Goal: Task Accomplishment & Management: Manage account settings

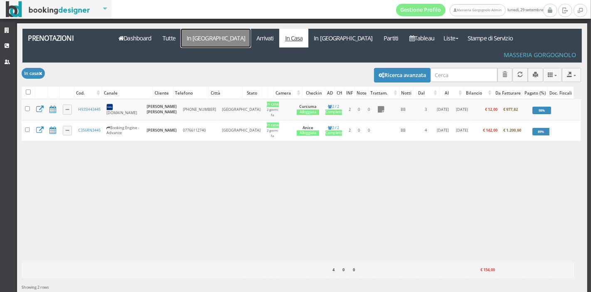
click at [189, 36] on link "In Arrivo" at bounding box center [216, 38] width 70 height 19
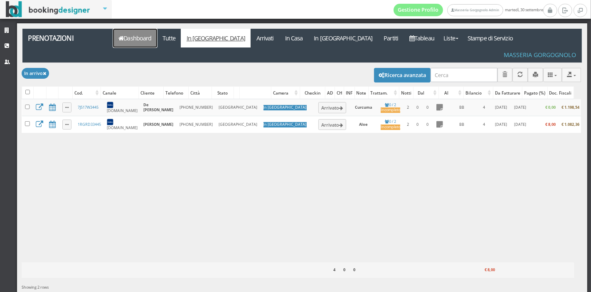
click at [115, 41] on link "Dashboard" at bounding box center [135, 38] width 44 height 19
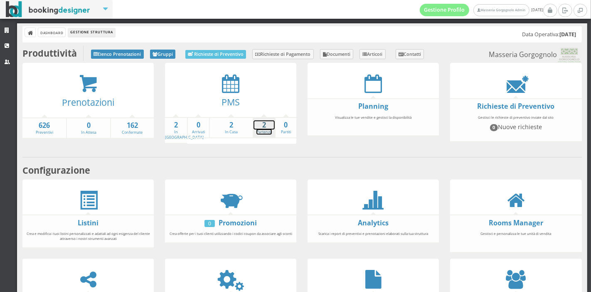
click at [269, 125] on strong "2" at bounding box center [264, 125] width 21 height 10
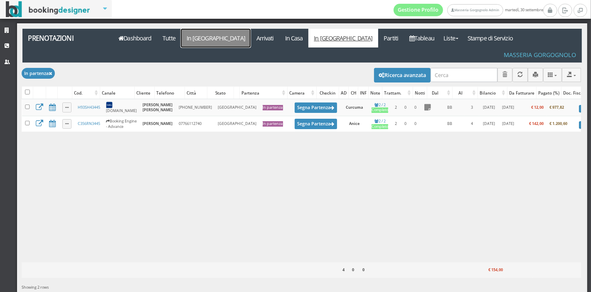
click at [190, 41] on link "In [GEOGRAPHIC_DATA]" at bounding box center [216, 38] width 70 height 19
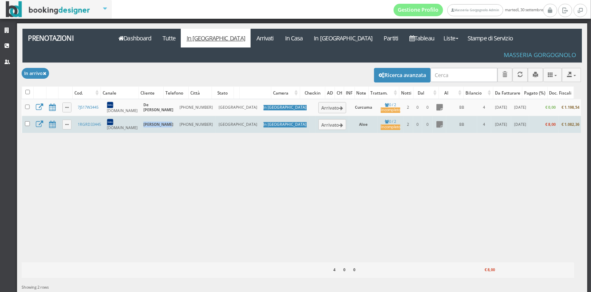
drag, startPoint x: 153, startPoint y: 121, endPoint x: 141, endPoint y: 112, distance: 14.9
click at [141, 116] on td "Caride Diego" at bounding box center [159, 124] width 36 height 17
copy b "Caride Diego"
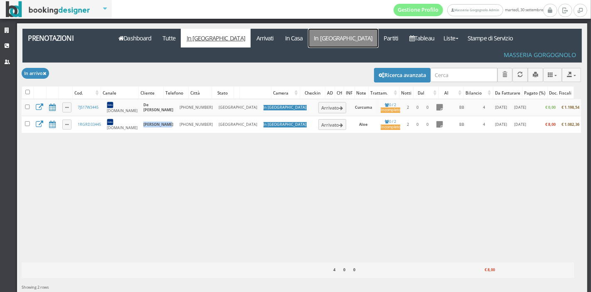
click at [309, 35] on link "In [GEOGRAPHIC_DATA]" at bounding box center [344, 38] width 70 height 19
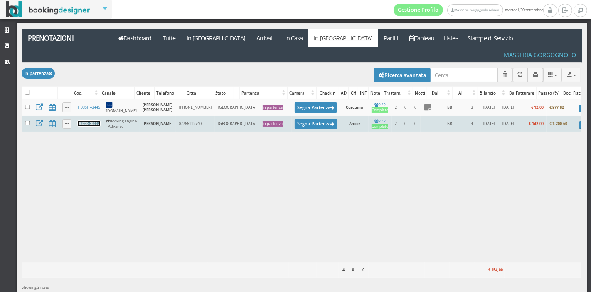
click at [96, 121] on link "C356RN3445" at bounding box center [89, 123] width 22 height 5
click at [92, 121] on link "C356RN3445" at bounding box center [89, 123] width 22 height 5
click at [295, 120] on button "Segna Partenza" at bounding box center [316, 124] width 42 height 10
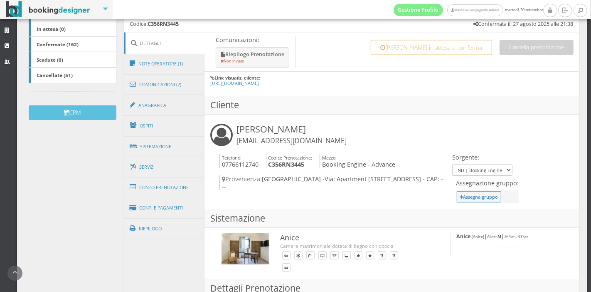
scroll to position [201, 0]
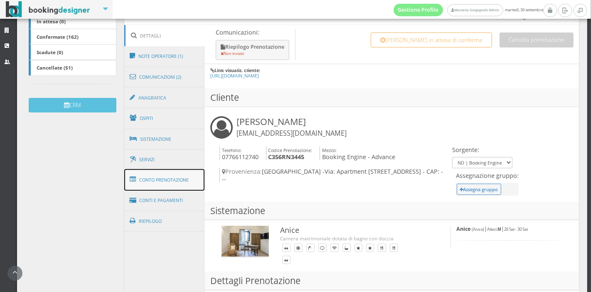
click at [157, 185] on link "Conto Prenotazione" at bounding box center [164, 180] width 81 height 22
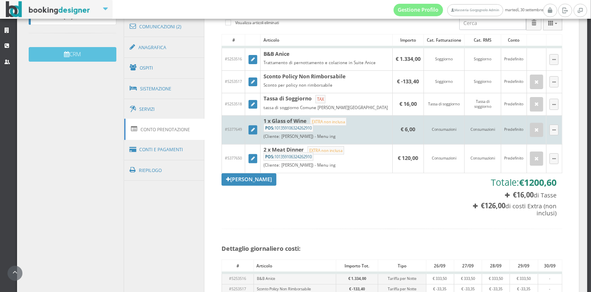
scroll to position [259, 0]
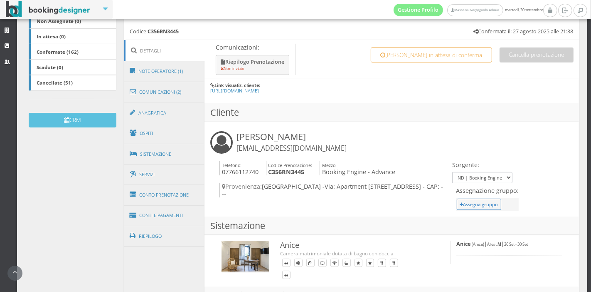
scroll to position [185, 0]
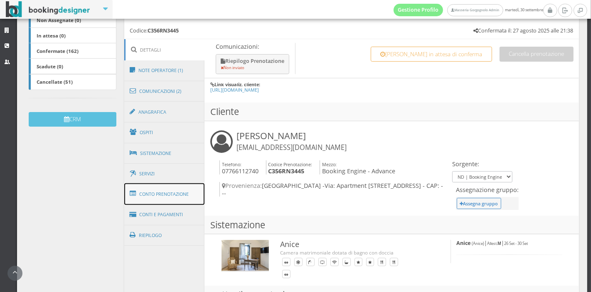
click at [140, 195] on link "Conto Prenotazione" at bounding box center [164, 194] width 81 height 22
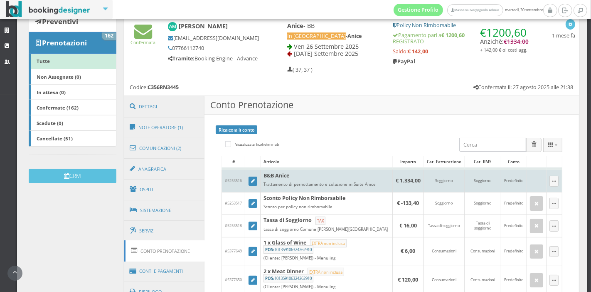
scroll to position [123, 0]
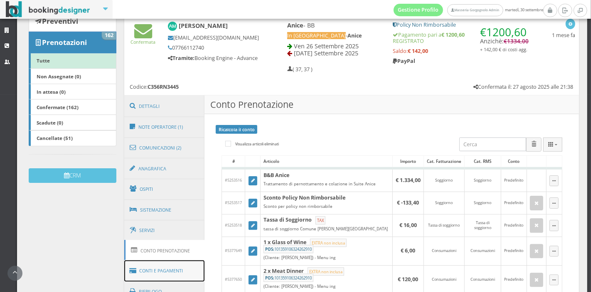
click at [150, 273] on link "Conti e Pagamenti" at bounding box center [164, 270] width 81 height 21
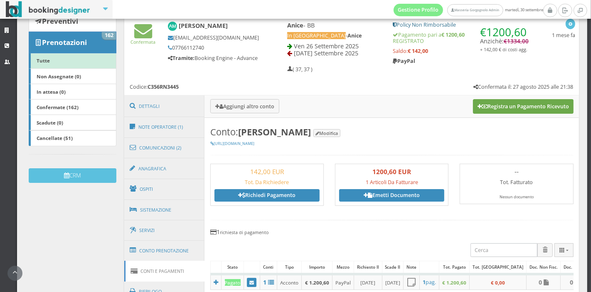
click at [493, 110] on button "Registra un Pagamento Ricevuto" at bounding box center [523, 106] width 101 height 14
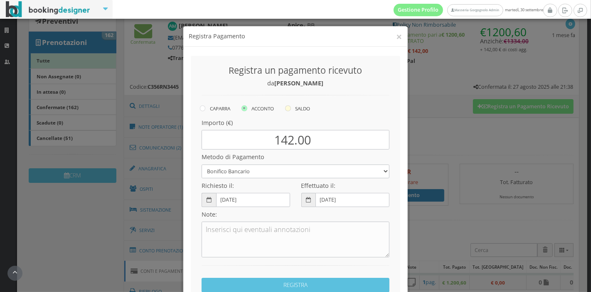
click at [301, 107] on label "SALDO" at bounding box center [297, 108] width 25 height 10
radio input "true"
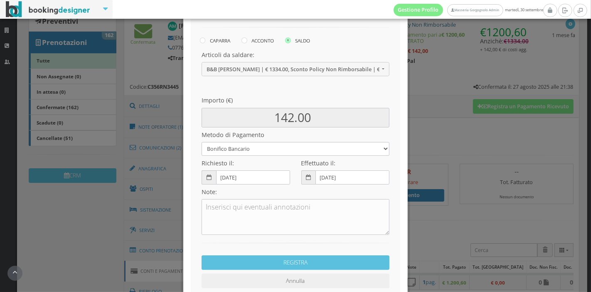
scroll to position [84, 0]
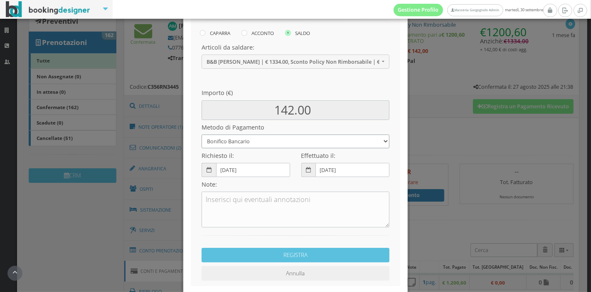
click at [268, 143] on select "Bonifico Bancario Carta di Credito Pay By Link Contanti Assegno Bancario Assegn…" at bounding box center [296, 141] width 188 height 14
select select
click at [202, 134] on select "Bonifico Bancario Carta di Credito Pay By Link Contanti Assegno Bancario Assegn…" at bounding box center [296, 141] width 188 height 14
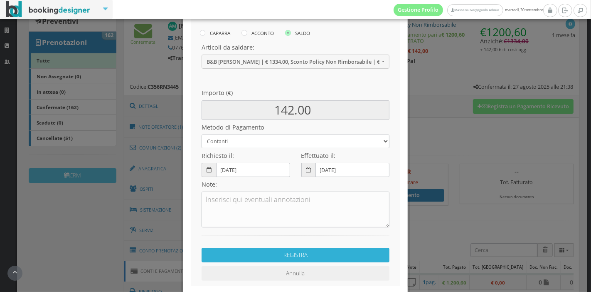
click at [294, 258] on button "REGISTRA" at bounding box center [296, 254] width 188 height 15
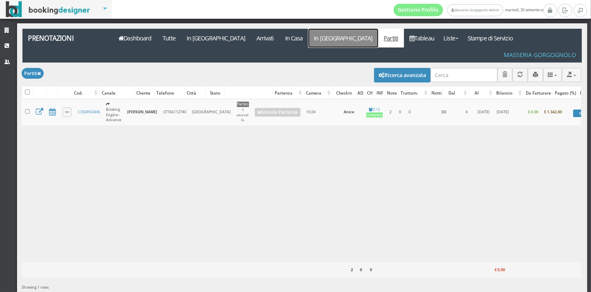
click at [309, 38] on link "In [GEOGRAPHIC_DATA]" at bounding box center [344, 38] width 70 height 19
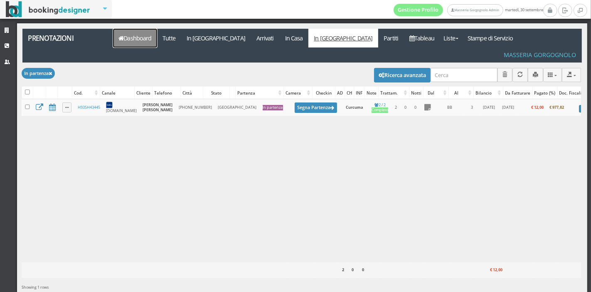
click at [150, 40] on link "Dashboard" at bounding box center [135, 38] width 44 height 19
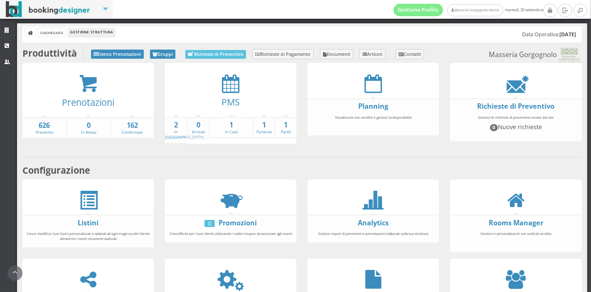
scroll to position [154, 0]
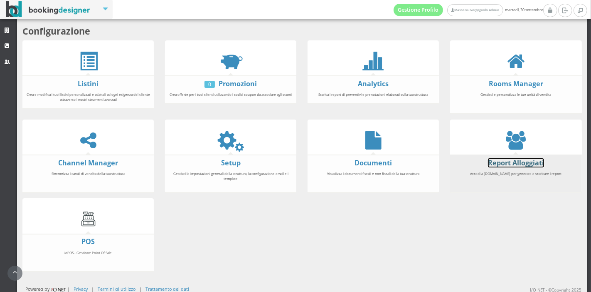
click at [502, 161] on link "Report Alloggiati" at bounding box center [516, 162] width 56 height 9
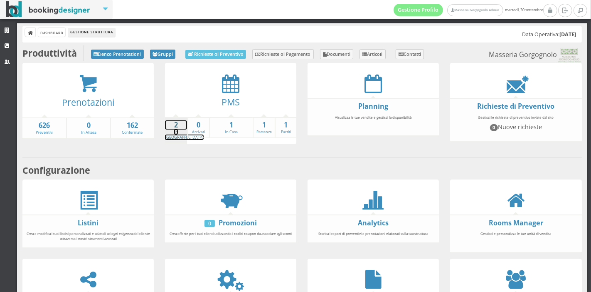
click at [167, 125] on strong "2" at bounding box center [176, 125] width 22 height 10
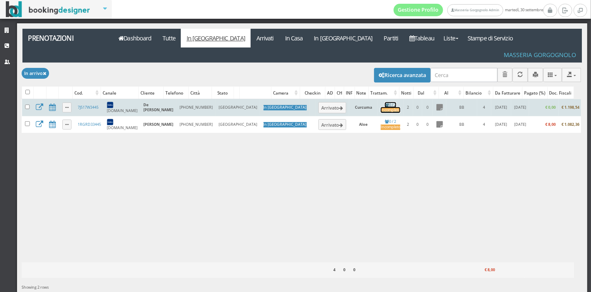
click at [381, 107] on div "Incompleto" at bounding box center [391, 109] width 20 height 5
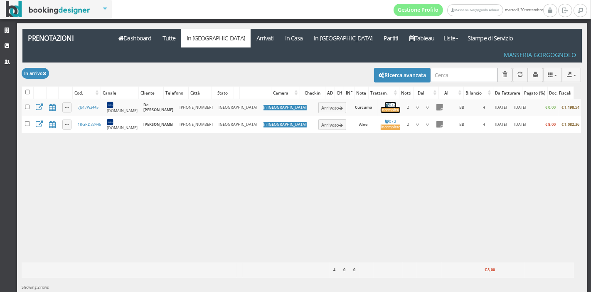
scroll to position [13, 0]
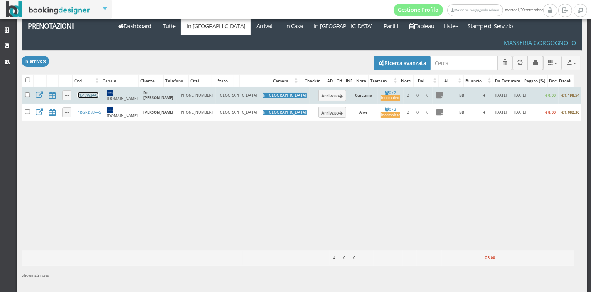
click at [82, 92] on link "7J517W3445" at bounding box center [88, 94] width 21 height 5
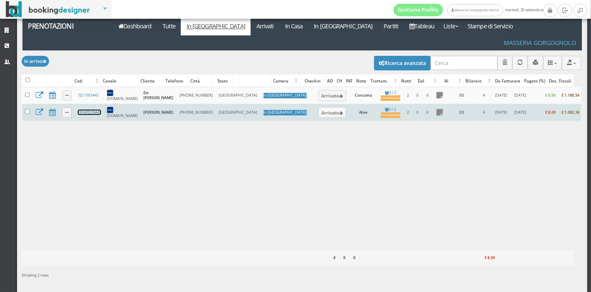
click at [94, 109] on link "1RGRD33445" at bounding box center [89, 111] width 23 height 5
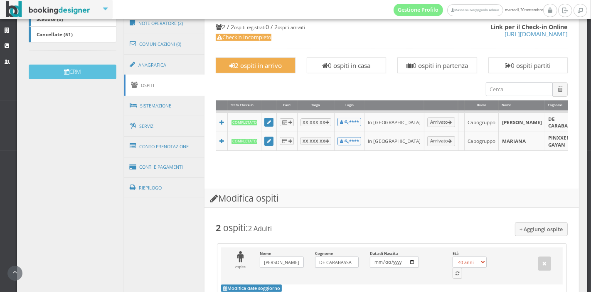
scroll to position [239, 0]
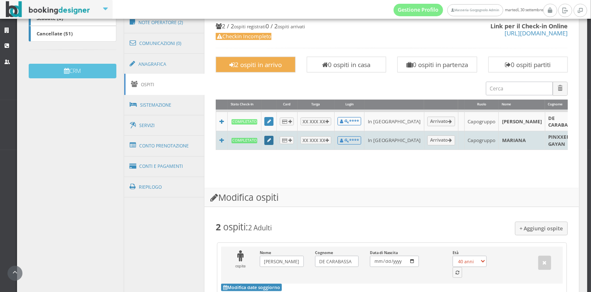
click at [269, 138] on link at bounding box center [269, 140] width 9 height 9
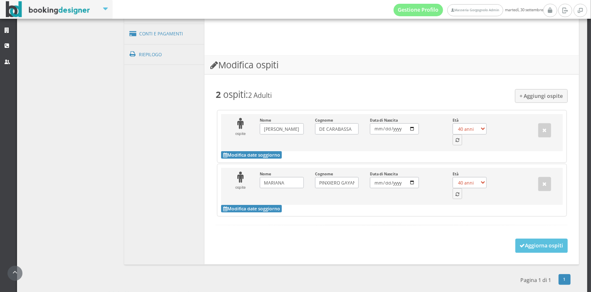
scroll to position [399, 0]
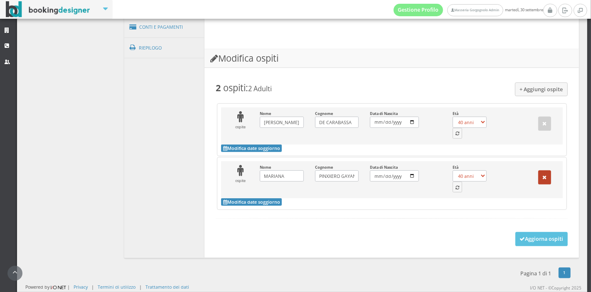
click at [543, 176] on icon "button" at bounding box center [545, 177] width 4 height 5
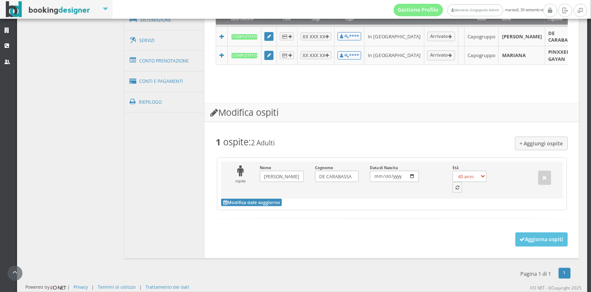
scroll to position [340, 0]
click at [544, 240] on button "Aggiorna ospiti" at bounding box center [542, 239] width 53 height 14
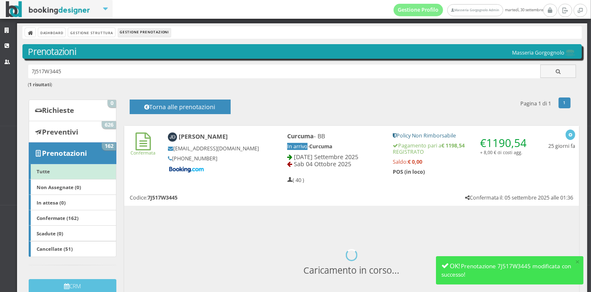
scroll to position [108, 0]
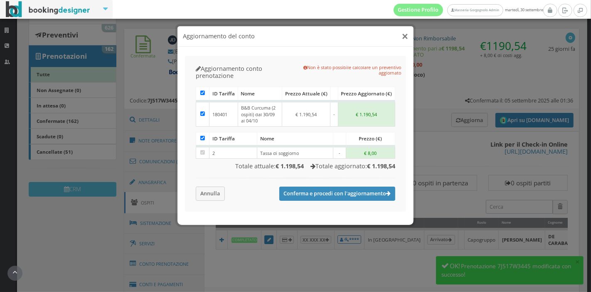
click at [406, 37] on button "×" at bounding box center [405, 36] width 6 height 10
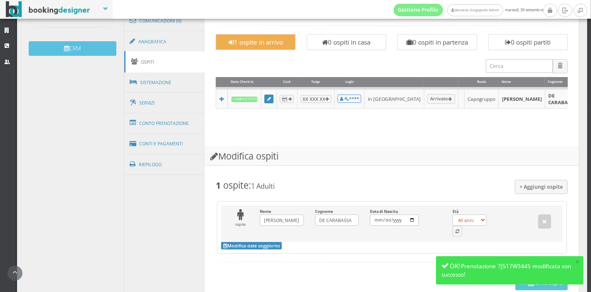
scroll to position [319, 0]
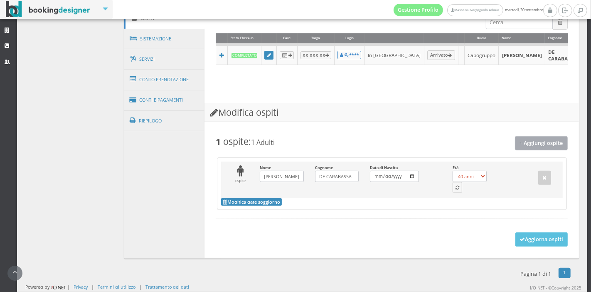
click at [538, 145] on button "+ Aggiungi ospite" at bounding box center [541, 143] width 53 height 14
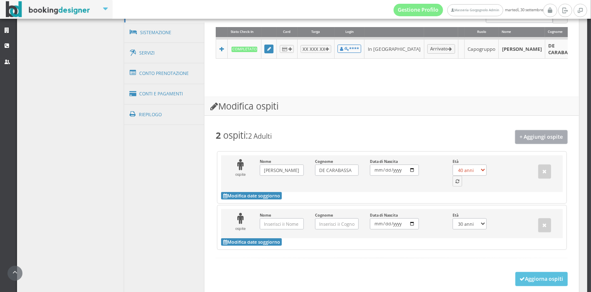
scroll to position [370, 0]
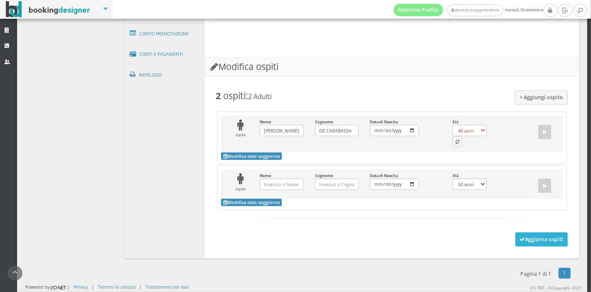
click at [522, 243] on button "Aggiorna ospiti" at bounding box center [542, 239] width 53 height 14
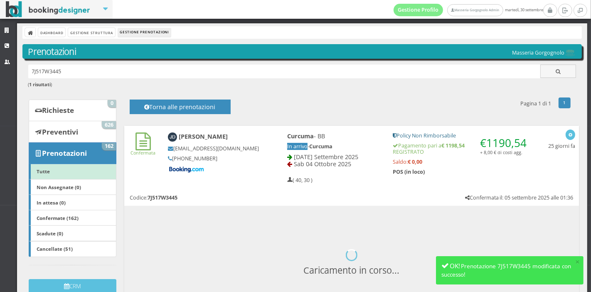
scroll to position [108, 0]
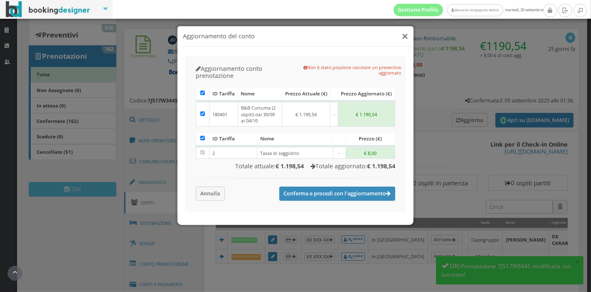
click at [405, 35] on button "×" at bounding box center [405, 36] width 6 height 10
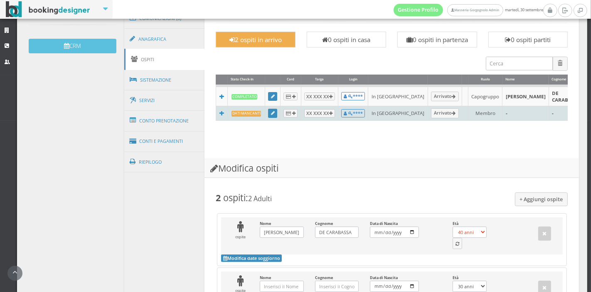
scroll to position [262, 0]
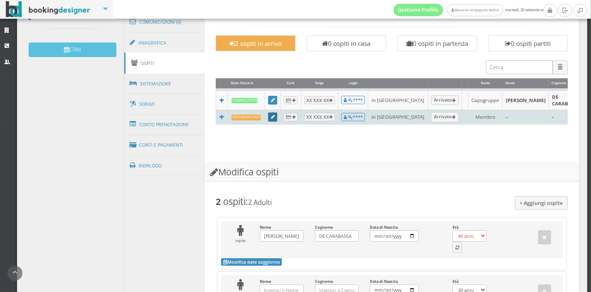
click at [271, 115] on icon at bounding box center [273, 117] width 4 height 5
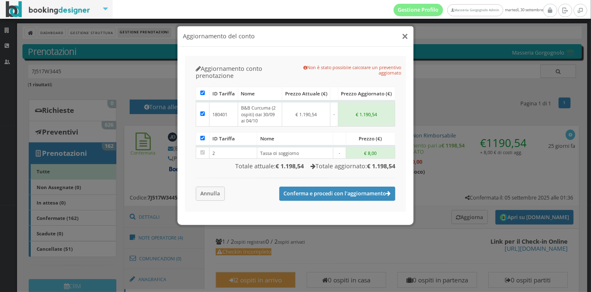
click at [403, 38] on button "×" at bounding box center [405, 36] width 6 height 10
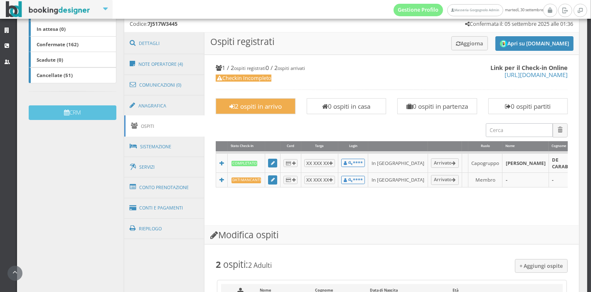
scroll to position [193, 0]
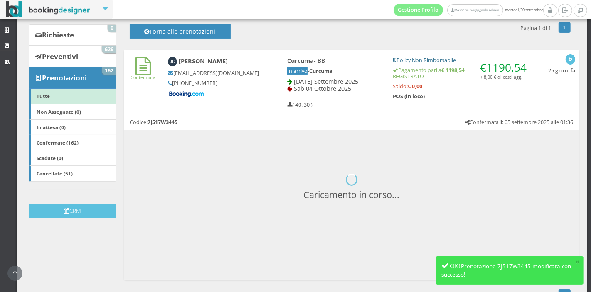
scroll to position [108, 0]
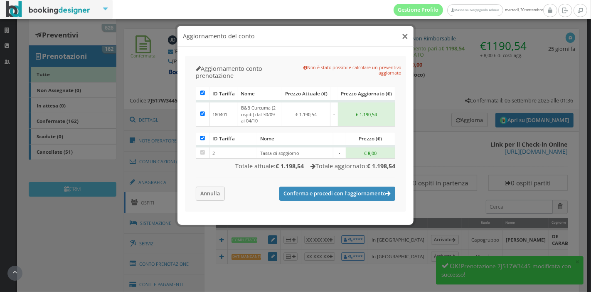
click at [404, 38] on button "×" at bounding box center [405, 36] width 6 height 10
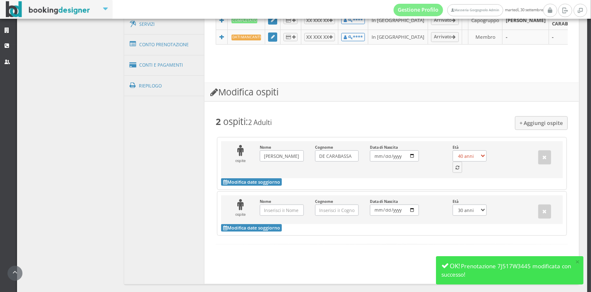
scroll to position [352, 0]
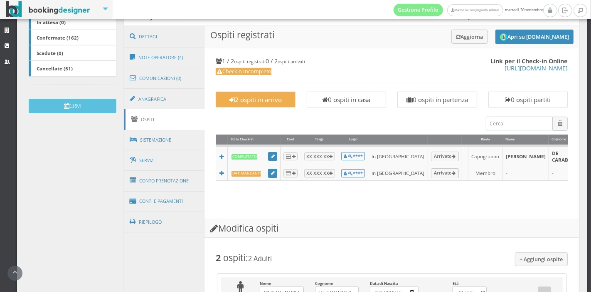
scroll to position [202, 0]
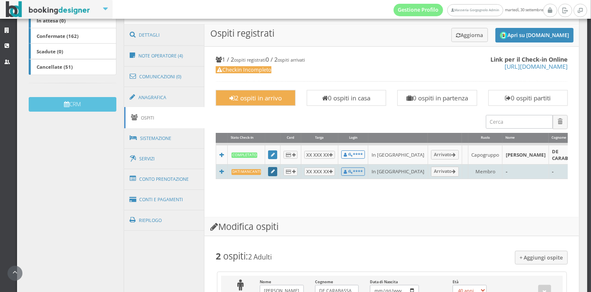
click at [268, 170] on link at bounding box center [272, 171] width 9 height 9
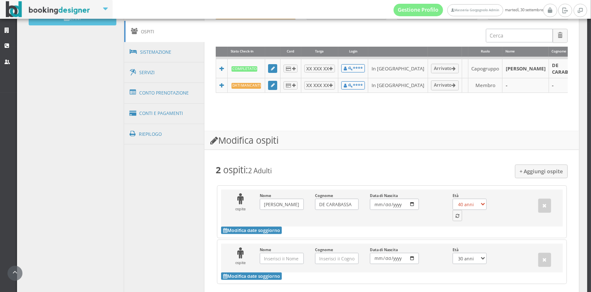
scroll to position [309, 0]
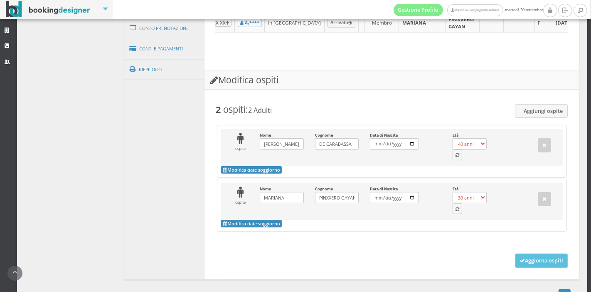
scroll to position [399, 0]
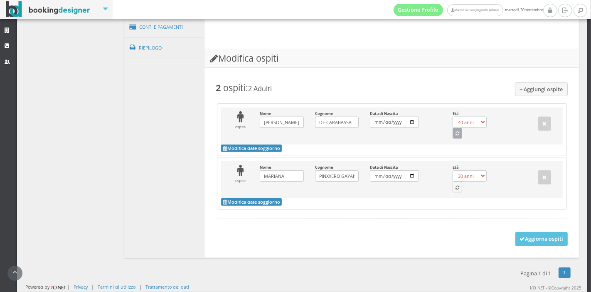
click at [453, 138] on button "button" at bounding box center [458, 133] width 10 height 11
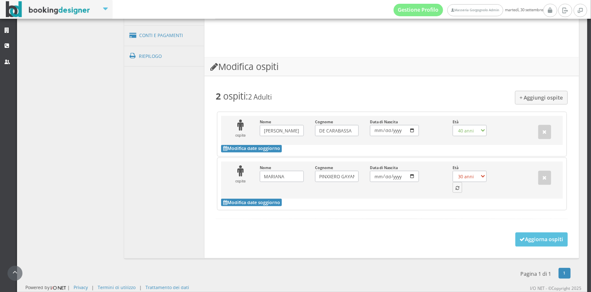
select select "66"
click at [456, 187] on icon "button" at bounding box center [458, 188] width 4 height 5
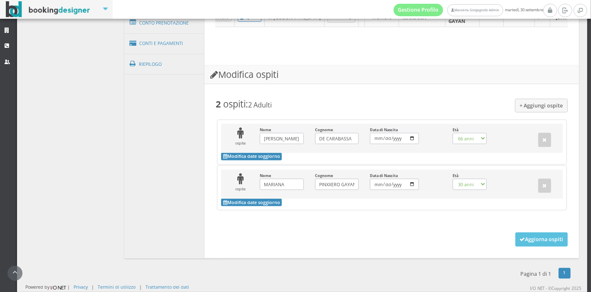
select select "63"
click at [517, 239] on button "Aggiorna ospiti" at bounding box center [542, 239] width 53 height 14
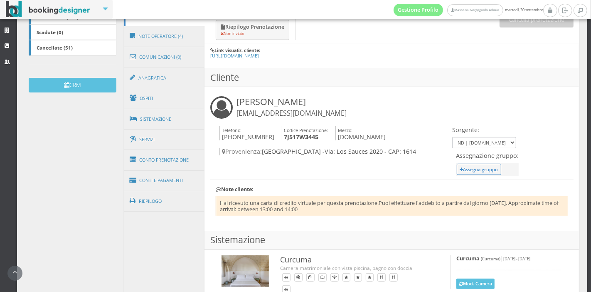
scroll to position [238, 0]
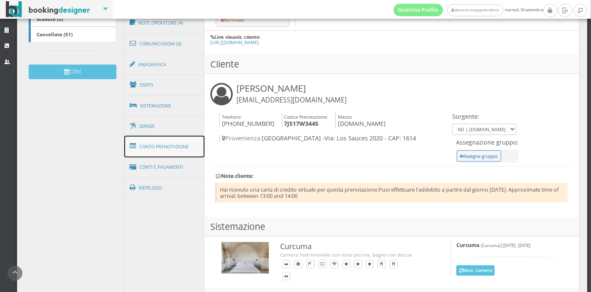
click at [173, 144] on link "Conto Prenotazione" at bounding box center [164, 147] width 81 height 22
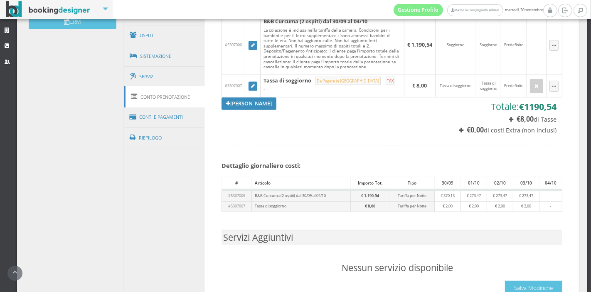
scroll to position [282, 0]
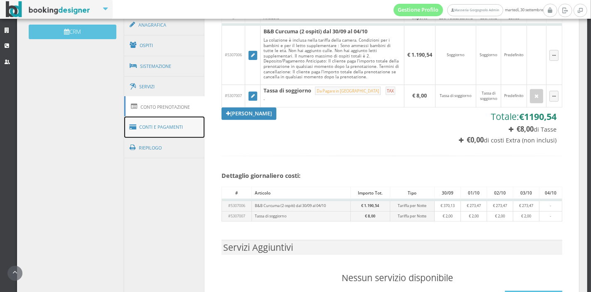
click at [188, 129] on link "Conti e Pagamenti" at bounding box center [164, 126] width 81 height 21
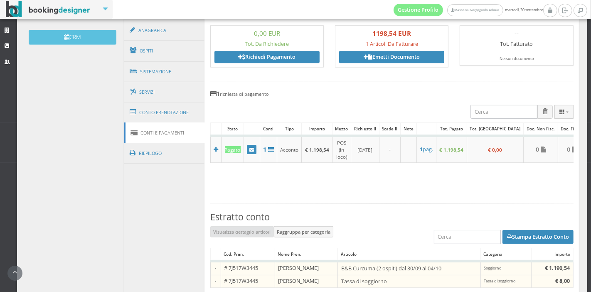
scroll to position [276, 0]
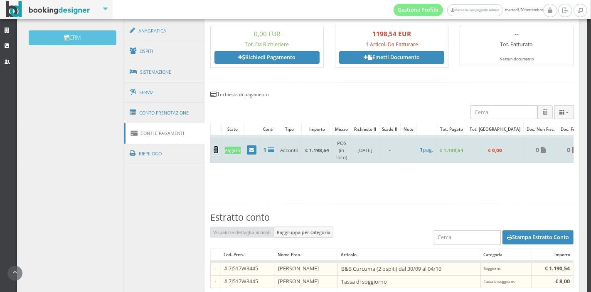
click at [215, 147] on icon at bounding box center [216, 150] width 5 height 6
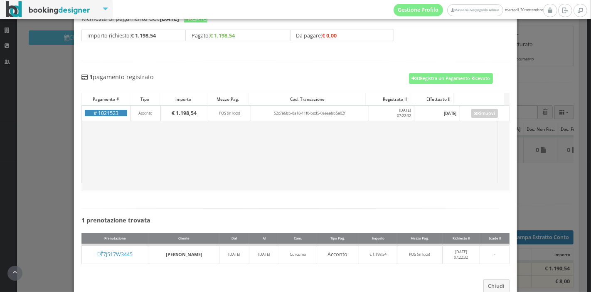
scroll to position [39, 0]
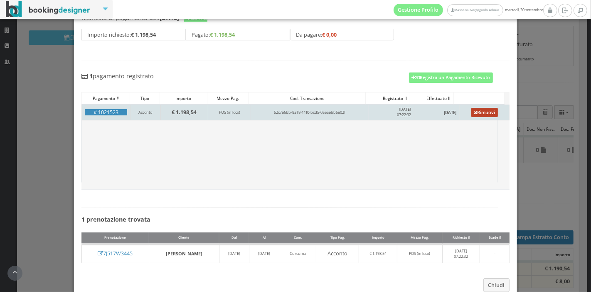
click at [475, 109] on link "Rimuovi" at bounding box center [485, 112] width 27 height 9
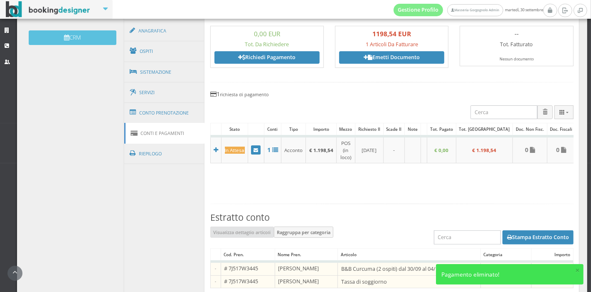
click at [579, 148] on link at bounding box center [583, 149] width 9 height 9
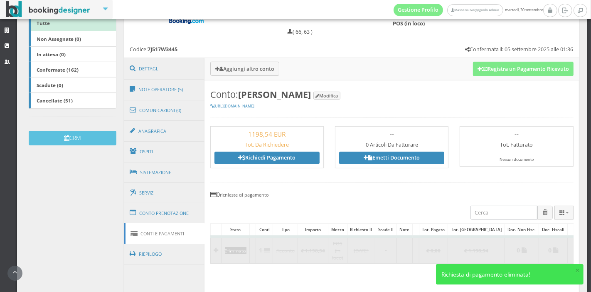
scroll to position [163, 0]
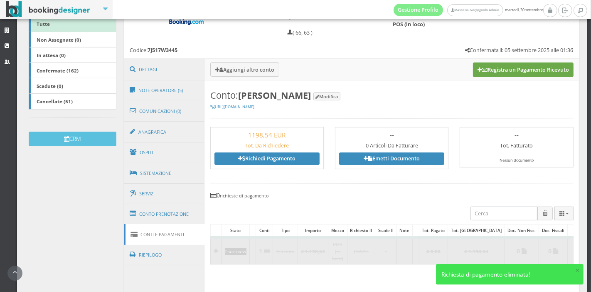
click at [483, 67] on button "Registra un Pagamento Ricevuto" at bounding box center [523, 69] width 101 height 14
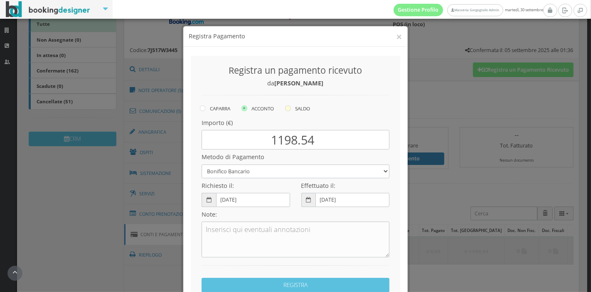
click at [287, 108] on icon at bounding box center [288, 108] width 6 height 6
radio input "true"
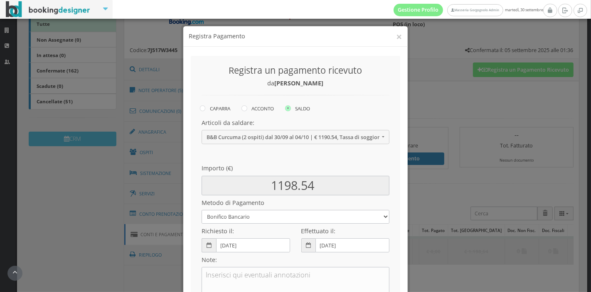
scroll to position [53, 0]
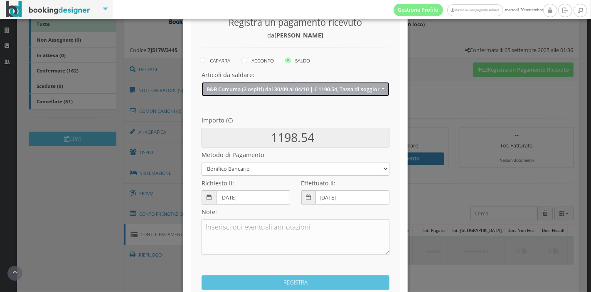
click at [289, 93] on button "B&B Curcuma (2 ospiti) dal 30/09 al 04/10 | € 1190.54, Tassa di soggiorno | € 8…" at bounding box center [296, 89] width 188 height 14
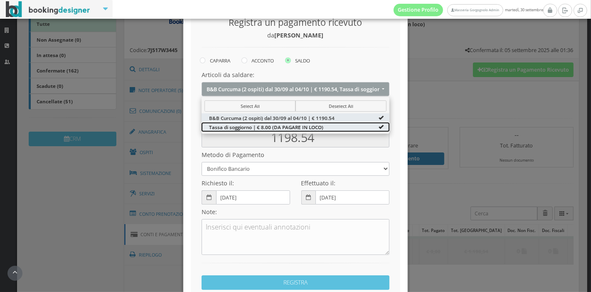
click at [288, 124] on span "Tassa di soggiorno | € 8.00 (DA PAGARE IN LOCO)" at bounding box center [266, 126] width 114 height 7
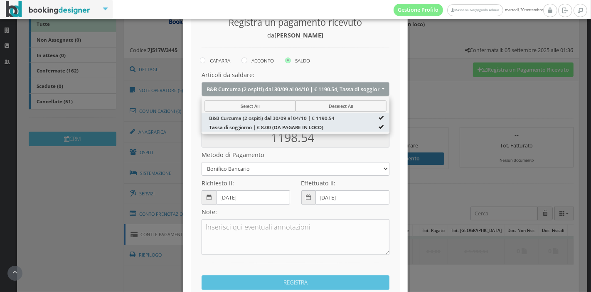
type input "1190.54"
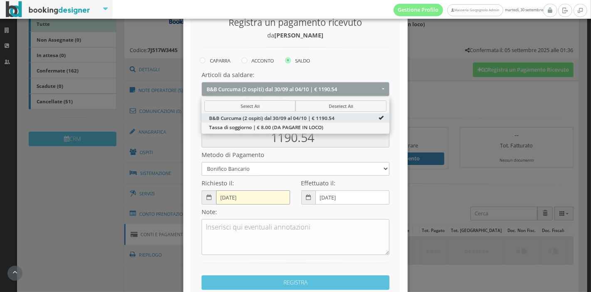
click at [223, 197] on input "30-09-2025" at bounding box center [253, 197] width 74 height 14
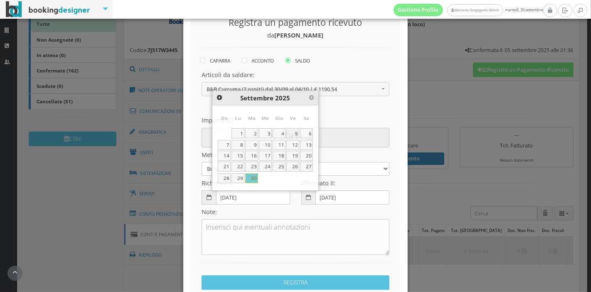
click at [288, 130] on link "5" at bounding box center [293, 133] width 13 height 10
type input "05-09-2025"
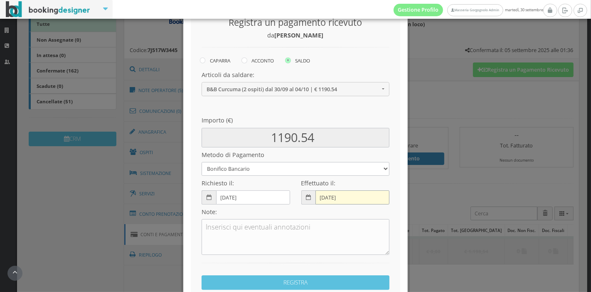
click at [329, 197] on input "30-09-2025" at bounding box center [353, 197] width 74 height 14
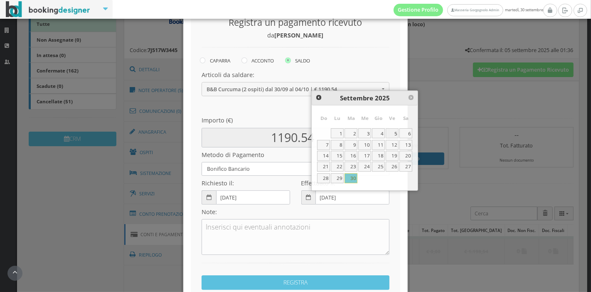
click at [390, 134] on link "5" at bounding box center [392, 133] width 13 height 10
type input "05-09-2025"
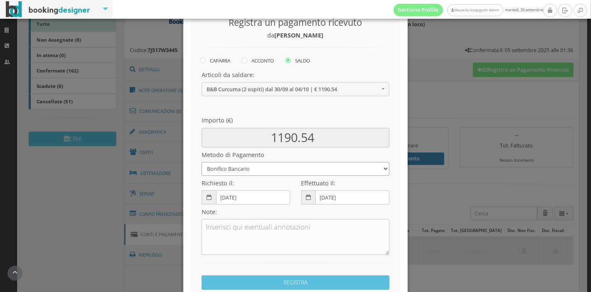
click at [304, 166] on select "Bonifico Bancario Carta di Credito Pay By Link Contanti Assegno Bancario Assegn…" at bounding box center [296, 169] width 188 height 14
select select
click at [202, 162] on select "Bonifico Bancario Carta di Credito Pay By Link Contanti Assegno Bancario Assegn…" at bounding box center [296, 169] width 188 height 14
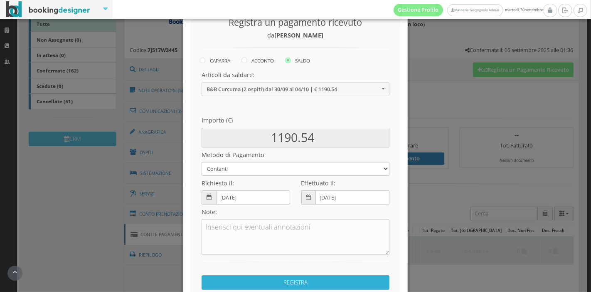
click at [306, 277] on button "REGISTRA" at bounding box center [296, 282] width 188 height 15
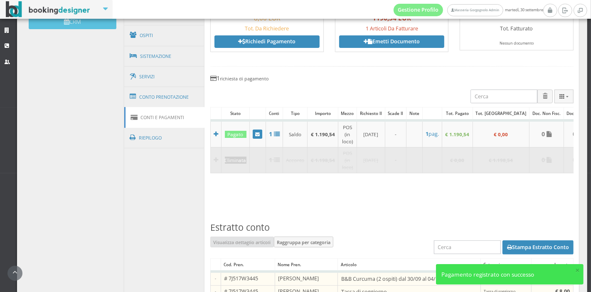
scroll to position [294, 0]
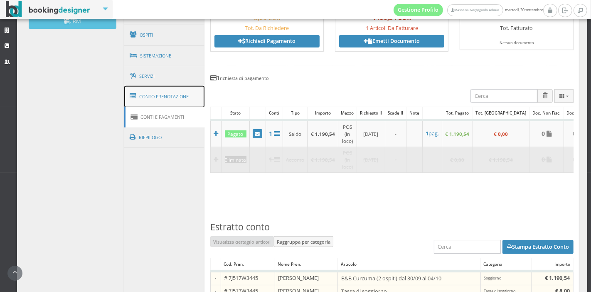
click at [193, 97] on link "Conto Prenotazione" at bounding box center [164, 97] width 81 height 22
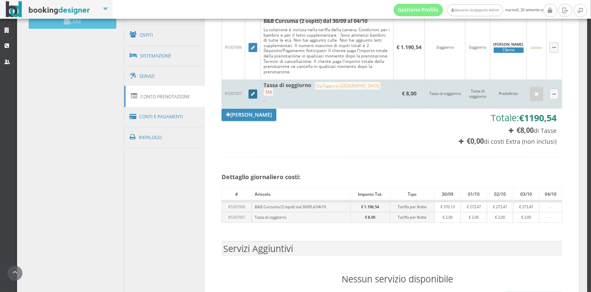
click at [253, 93] on link at bounding box center [253, 93] width 9 height 9
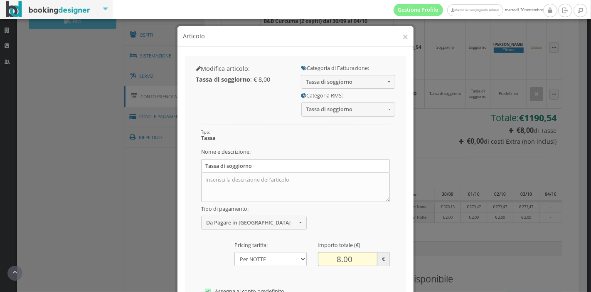
drag, startPoint x: 336, startPoint y: 261, endPoint x: 320, endPoint y: 262, distance: 15.8
click at [320, 262] on input "8.00" at bounding box center [348, 259] width 60 height 14
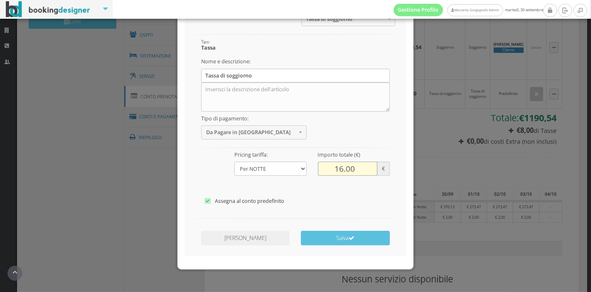
scroll to position [100, 0]
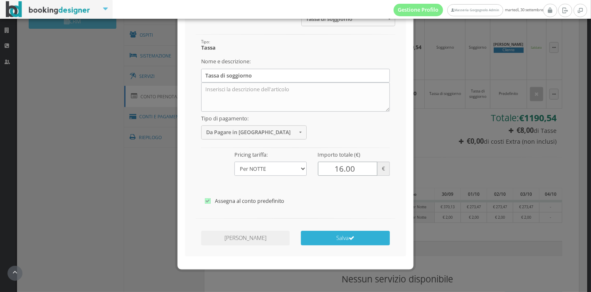
type input "16.00"
click at [335, 242] on button "Salva" at bounding box center [345, 237] width 89 height 15
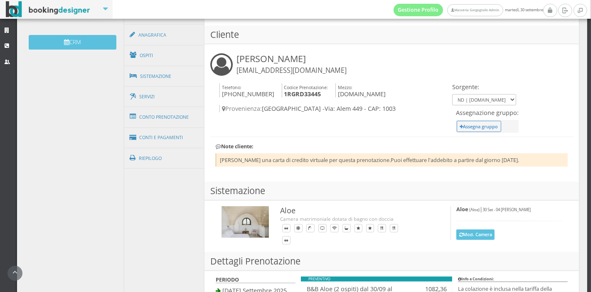
scroll to position [275, 0]
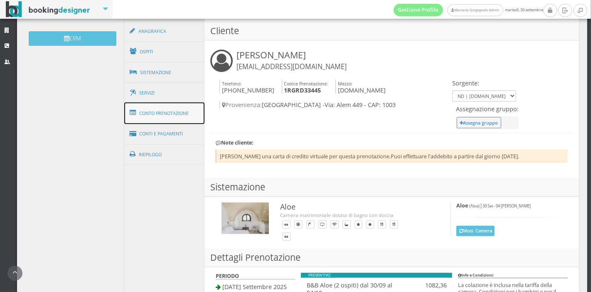
click at [180, 114] on link "Conto Prenotazione" at bounding box center [164, 113] width 81 height 22
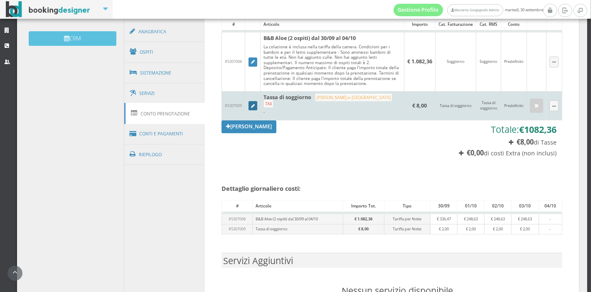
click at [252, 104] on icon at bounding box center [253, 106] width 4 height 5
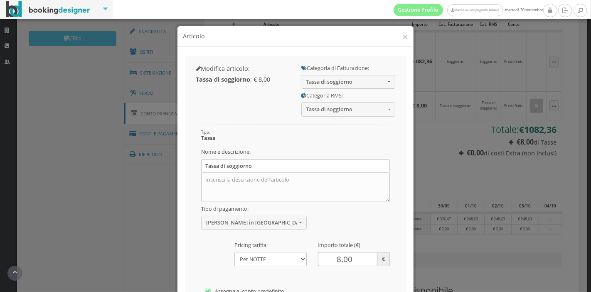
drag, startPoint x: 335, startPoint y: 261, endPoint x: 295, endPoint y: 265, distance: 40.6
click at [295, 125] on div "Tipo: [GEOGRAPHIC_DATA] [GEOGRAPHIC_DATA] e descrizione: Tassa di soggiorno Tip…" at bounding box center [296, 125] width 200 height 0
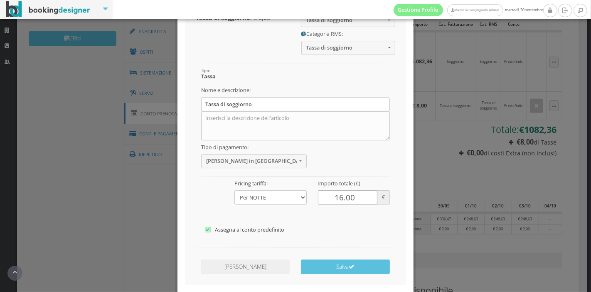
scroll to position [77, 0]
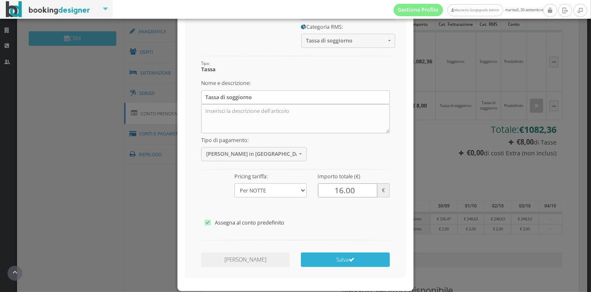
type input "16.00"
click at [318, 262] on button "Salva" at bounding box center [345, 259] width 89 height 15
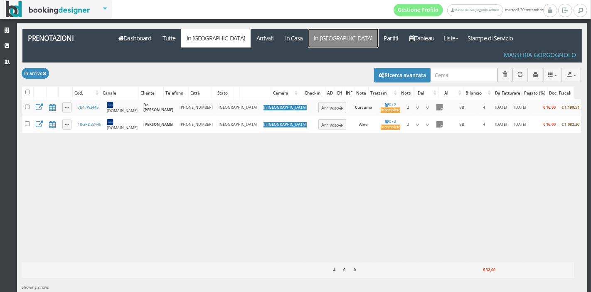
click at [309, 39] on link "In [GEOGRAPHIC_DATA]" at bounding box center [344, 38] width 70 height 19
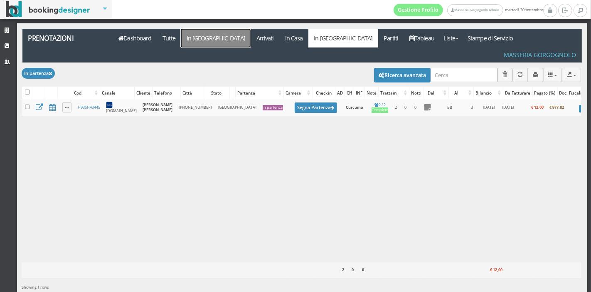
click at [207, 40] on link "In [GEOGRAPHIC_DATA]" at bounding box center [216, 38] width 70 height 19
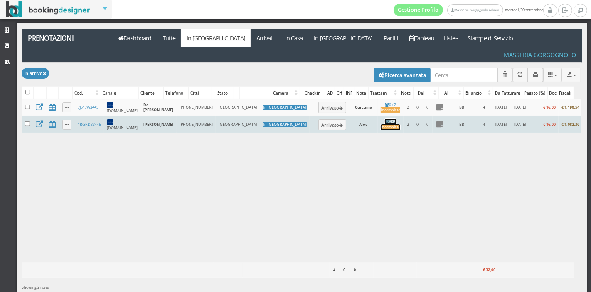
click at [381, 124] on div "Incompleto" at bounding box center [391, 126] width 20 height 5
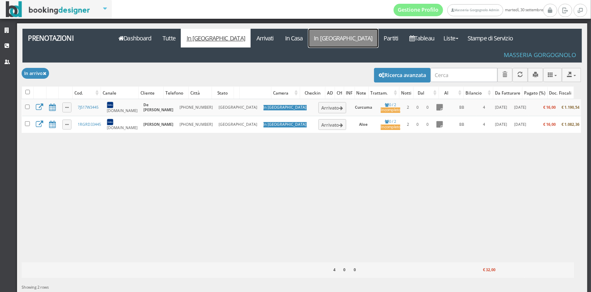
click at [309, 45] on link "In [GEOGRAPHIC_DATA]" at bounding box center [344, 38] width 70 height 19
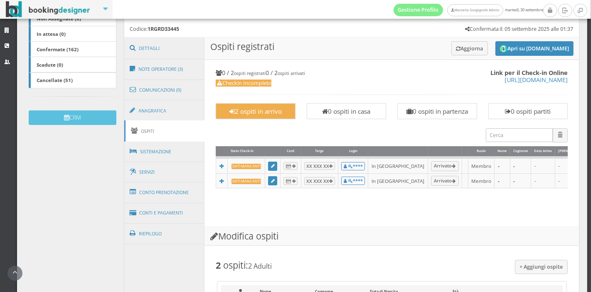
scroll to position [190, 0]
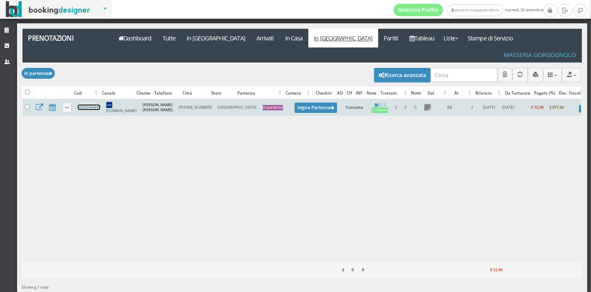
click at [99, 104] on link "H93SH43445" at bounding box center [89, 106] width 22 height 5
click at [295, 102] on button "Segna Partenza" at bounding box center [316, 107] width 42 height 10
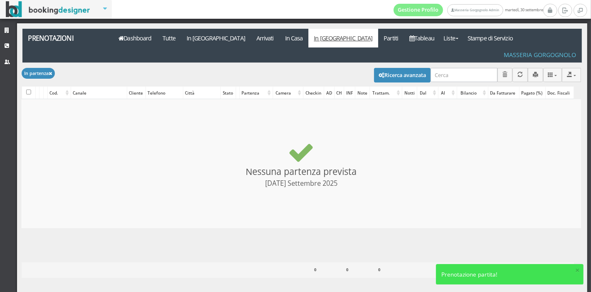
checkbox input "false"
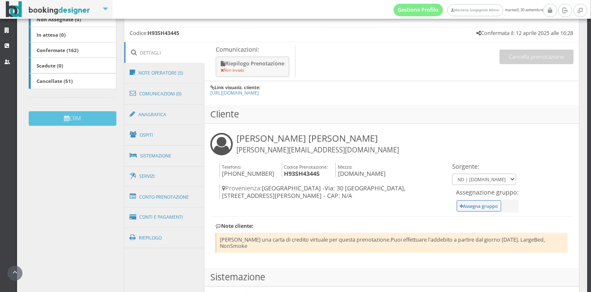
scroll to position [221, 0]
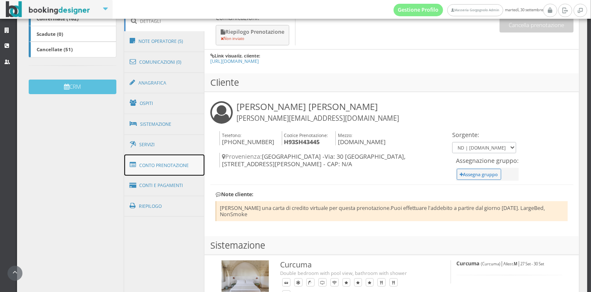
click at [182, 165] on link "Conto Prenotazione" at bounding box center [164, 165] width 81 height 22
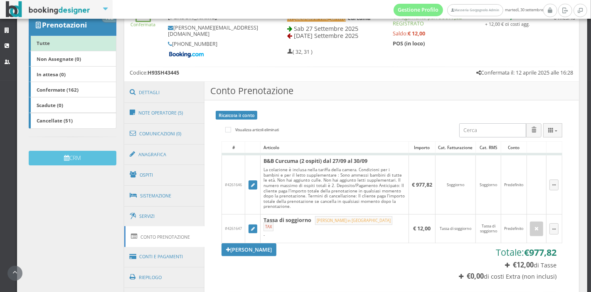
scroll to position [140, 0]
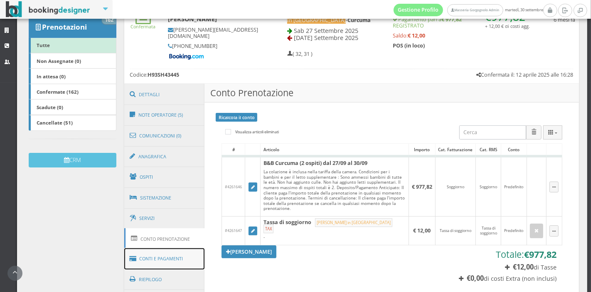
click at [156, 252] on link "Conti e Pagamenti" at bounding box center [164, 258] width 81 height 21
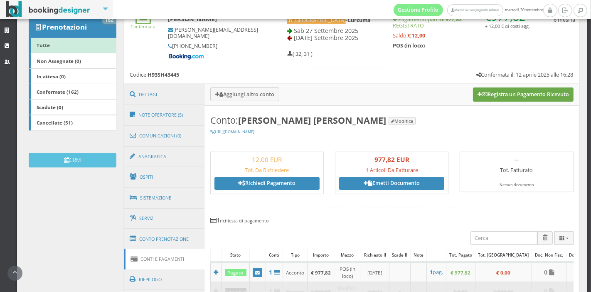
click at [479, 96] on button "Registra un Pagamento Ricevuto" at bounding box center [523, 94] width 101 height 14
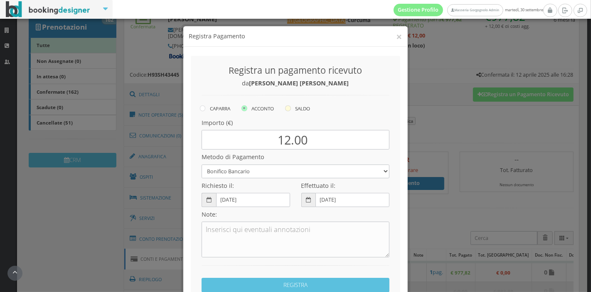
click at [302, 111] on label "SALDO" at bounding box center [297, 108] width 25 height 10
radio input "true"
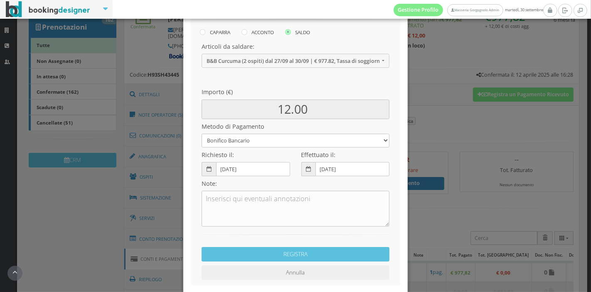
scroll to position [85, 0]
click at [292, 136] on select "Bonifico Bancario Carta di Credito Pay By Link Contanti Assegno Bancario Assegn…" at bounding box center [296, 140] width 188 height 14
select select
click at [202, 133] on select "Bonifico Bancario Carta di Credito Pay By Link Contanti Assegno Bancario Assegn…" at bounding box center [296, 140] width 188 height 14
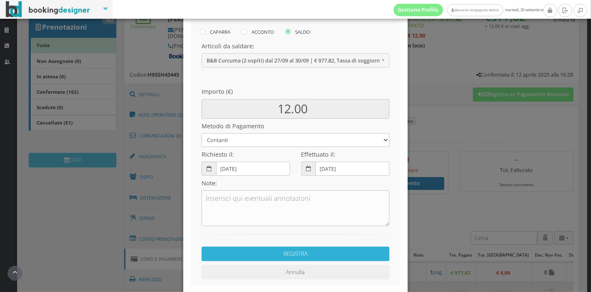
click at [281, 249] on button "REGISTRA" at bounding box center [296, 253] width 188 height 15
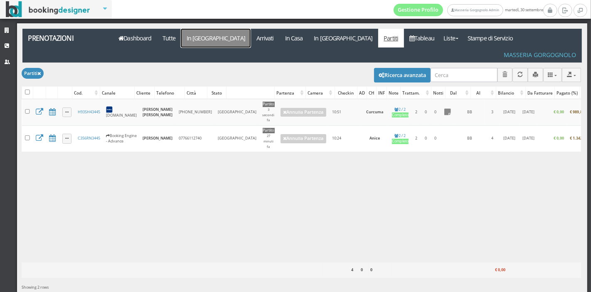
click at [211, 40] on link "In [GEOGRAPHIC_DATA]" at bounding box center [216, 38] width 70 height 19
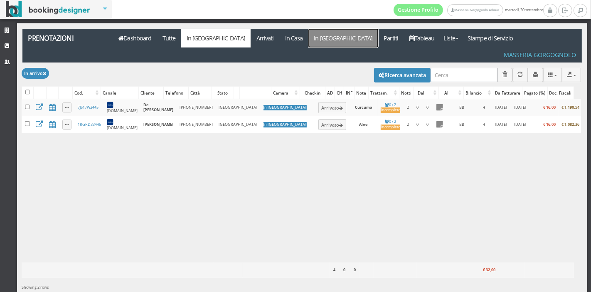
click at [309, 41] on link "In [GEOGRAPHIC_DATA]" at bounding box center [344, 38] width 70 height 19
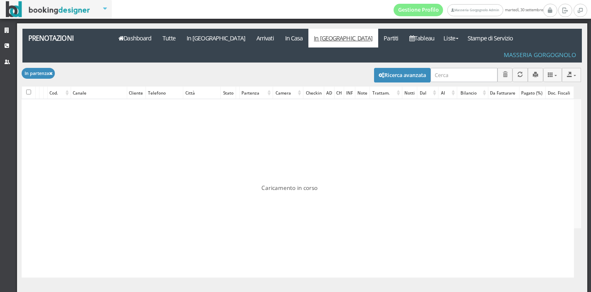
checkbox input "false"
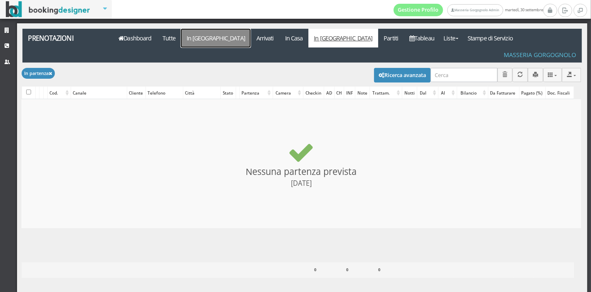
click at [200, 43] on link "In [GEOGRAPHIC_DATA]" at bounding box center [216, 38] width 70 height 19
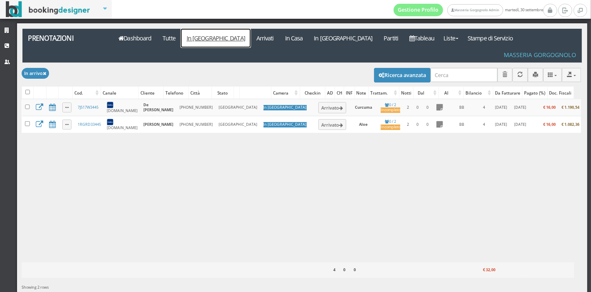
click at [200, 43] on link "In [GEOGRAPHIC_DATA]" at bounding box center [216, 38] width 70 height 19
